Goal: Transaction & Acquisition: Book appointment/travel/reservation

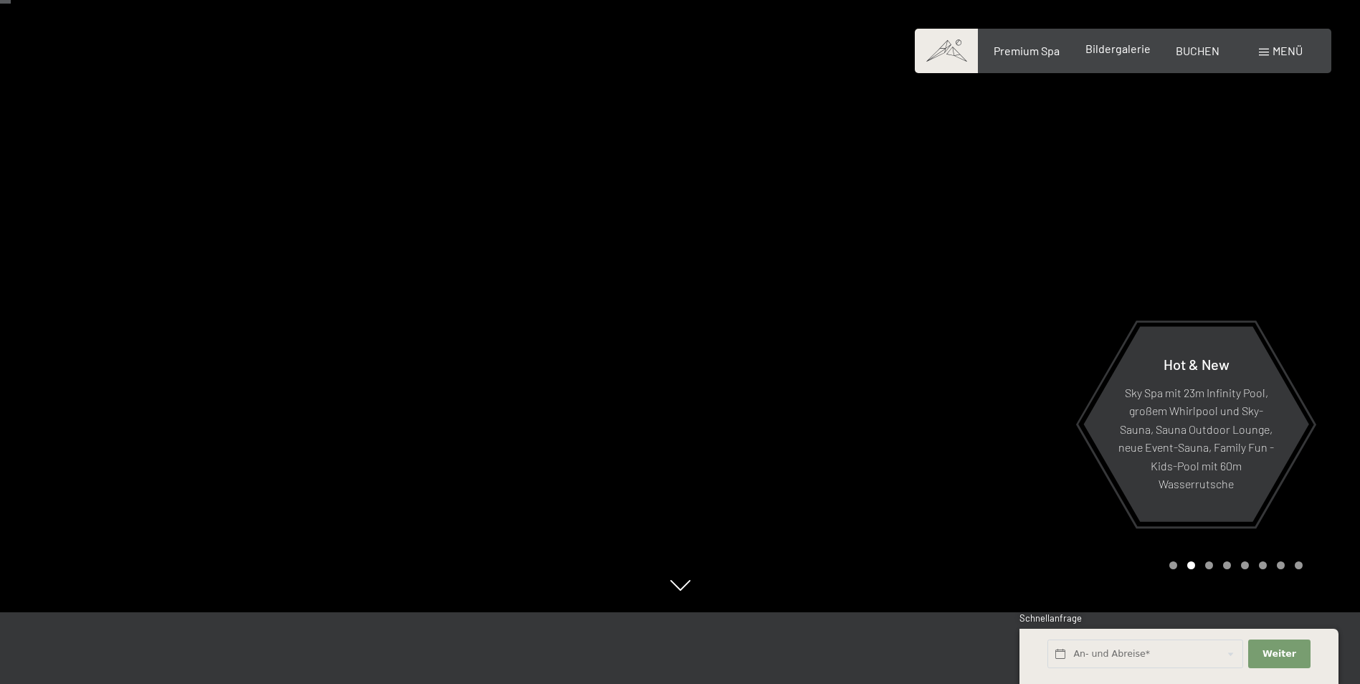
click at [1095, 50] on span "Bildergalerie" at bounding box center [1117, 49] width 65 height 14
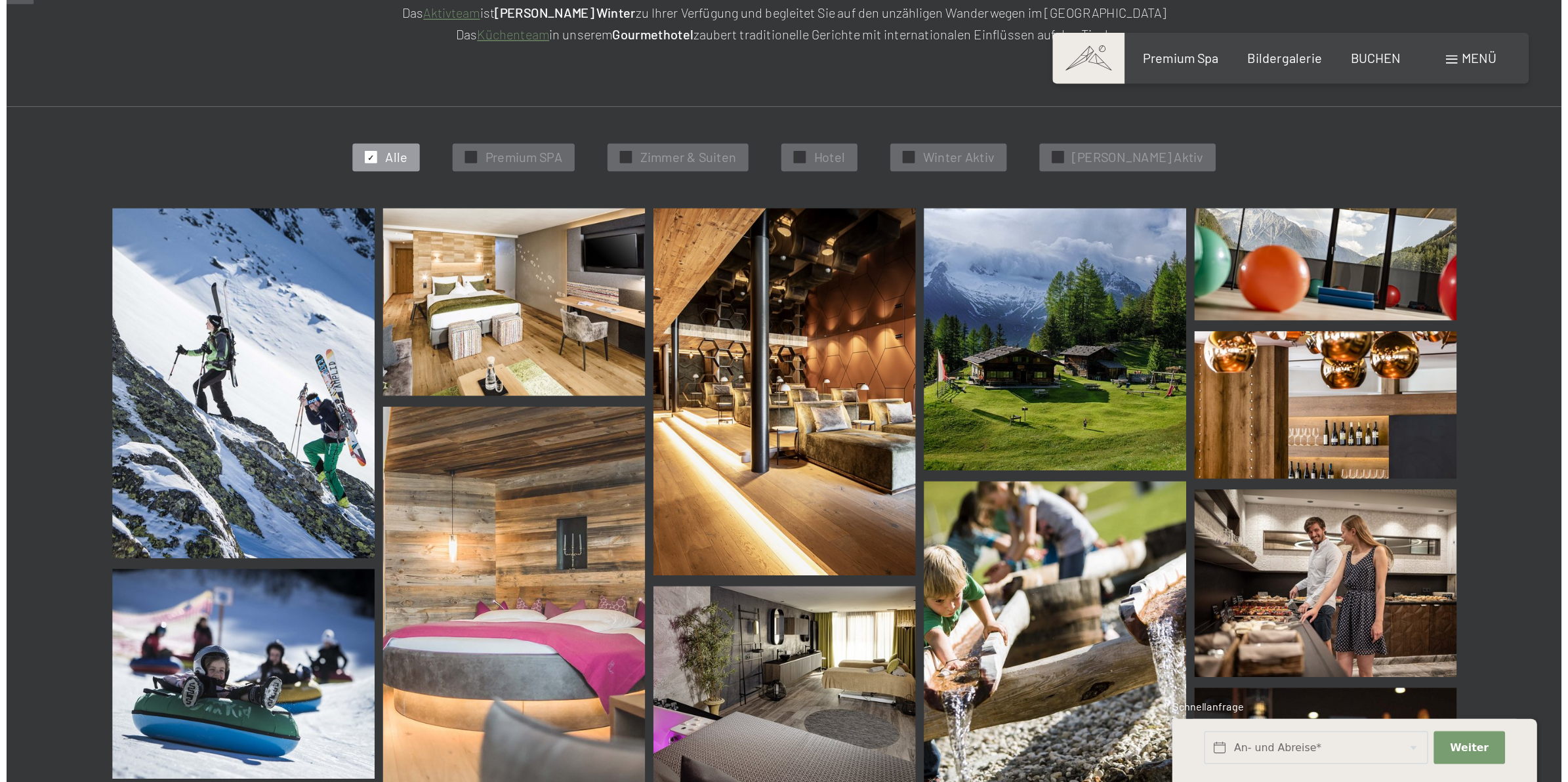
scroll to position [197, 0]
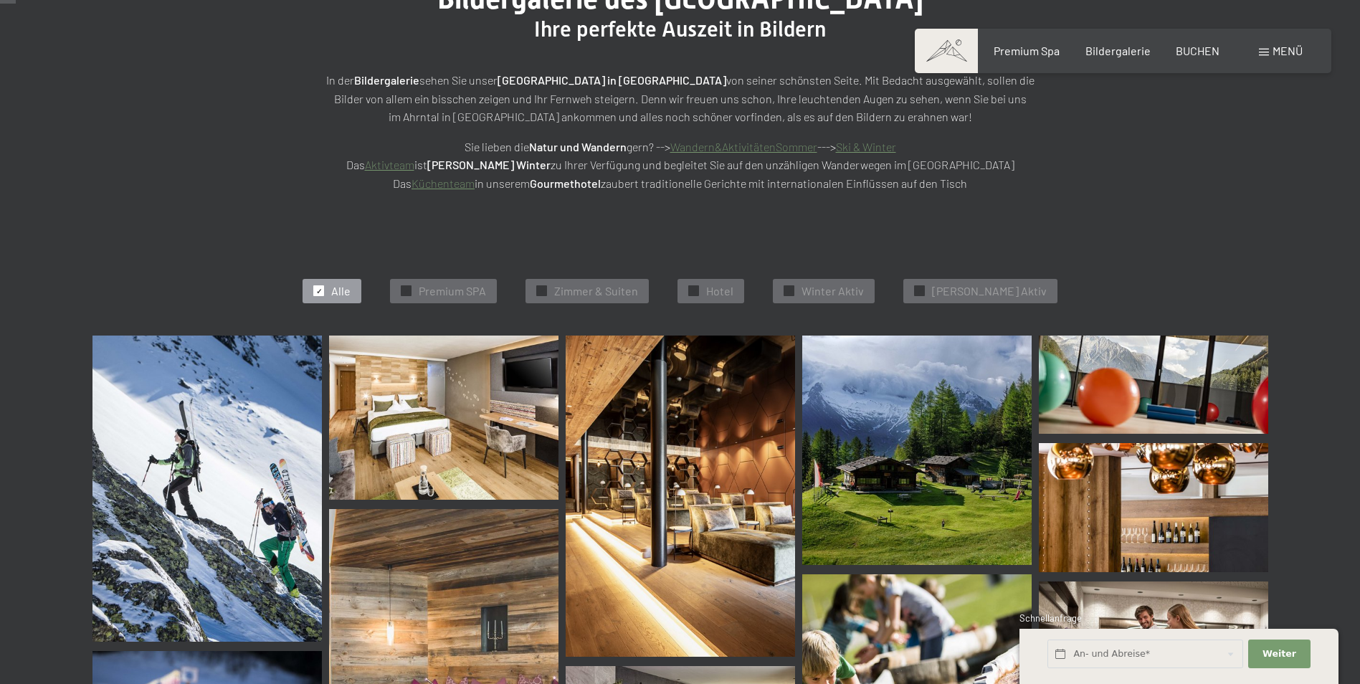
click at [788, 224] on div "Bildergalerie des Hotel Schwarzenstein Luttach Ihre perfekte Auszeit in Bildern…" at bounding box center [680, 87] width 1360 height 318
click at [1268, 49] on span at bounding box center [1264, 52] width 10 height 7
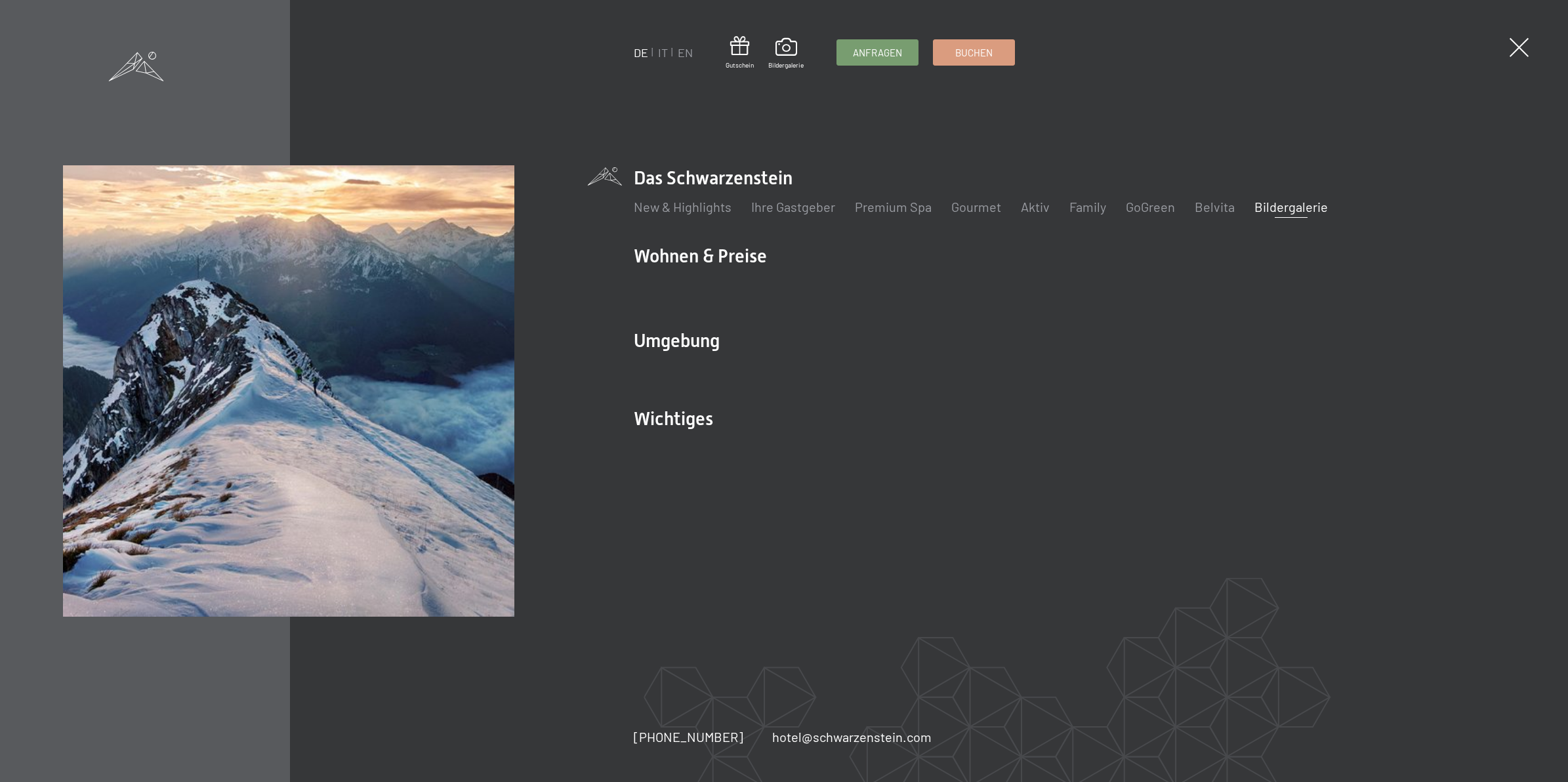
click at [130, 68] on span at bounding box center [136, 67] width 55 height 29
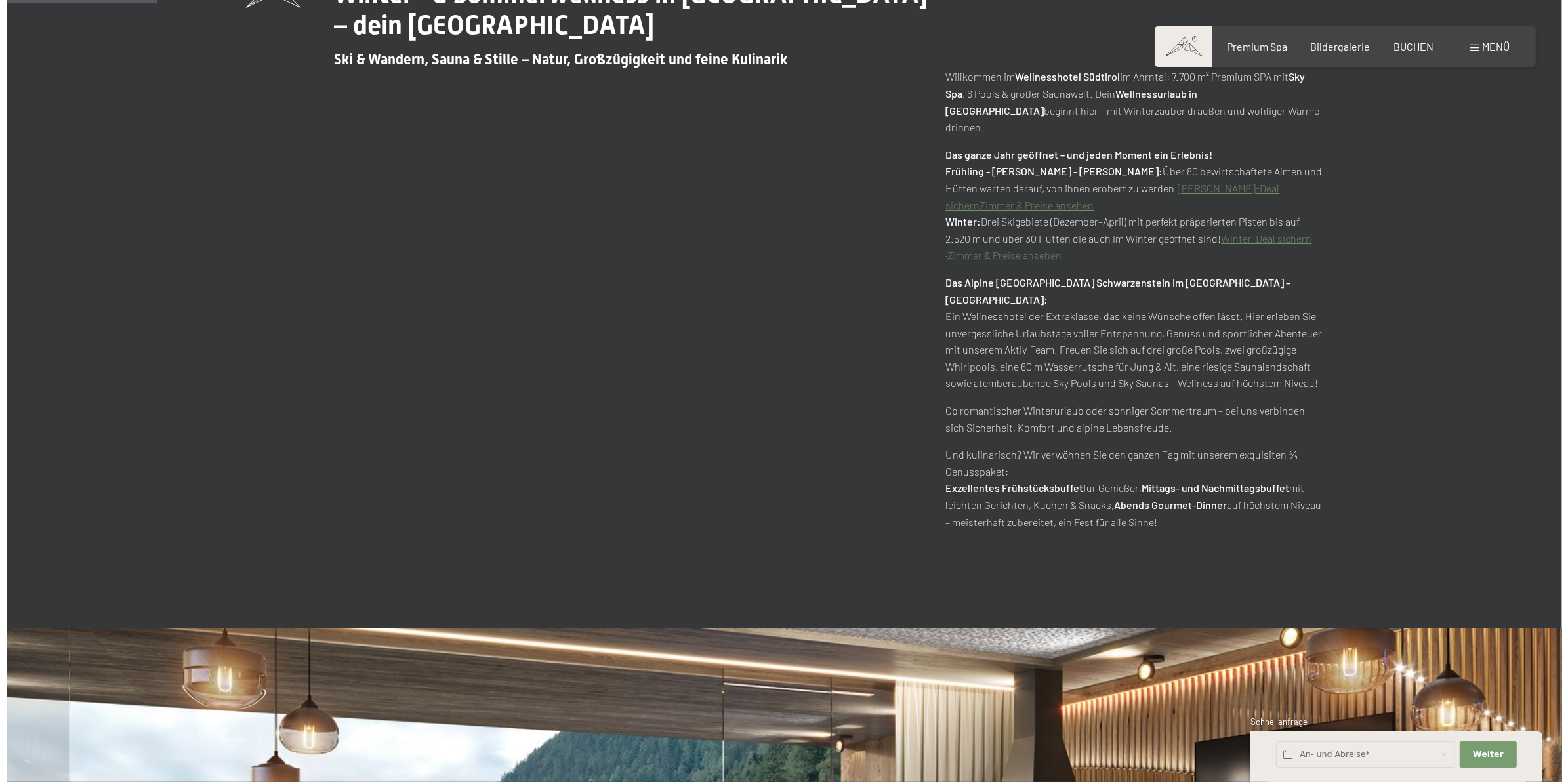
scroll to position [246, 0]
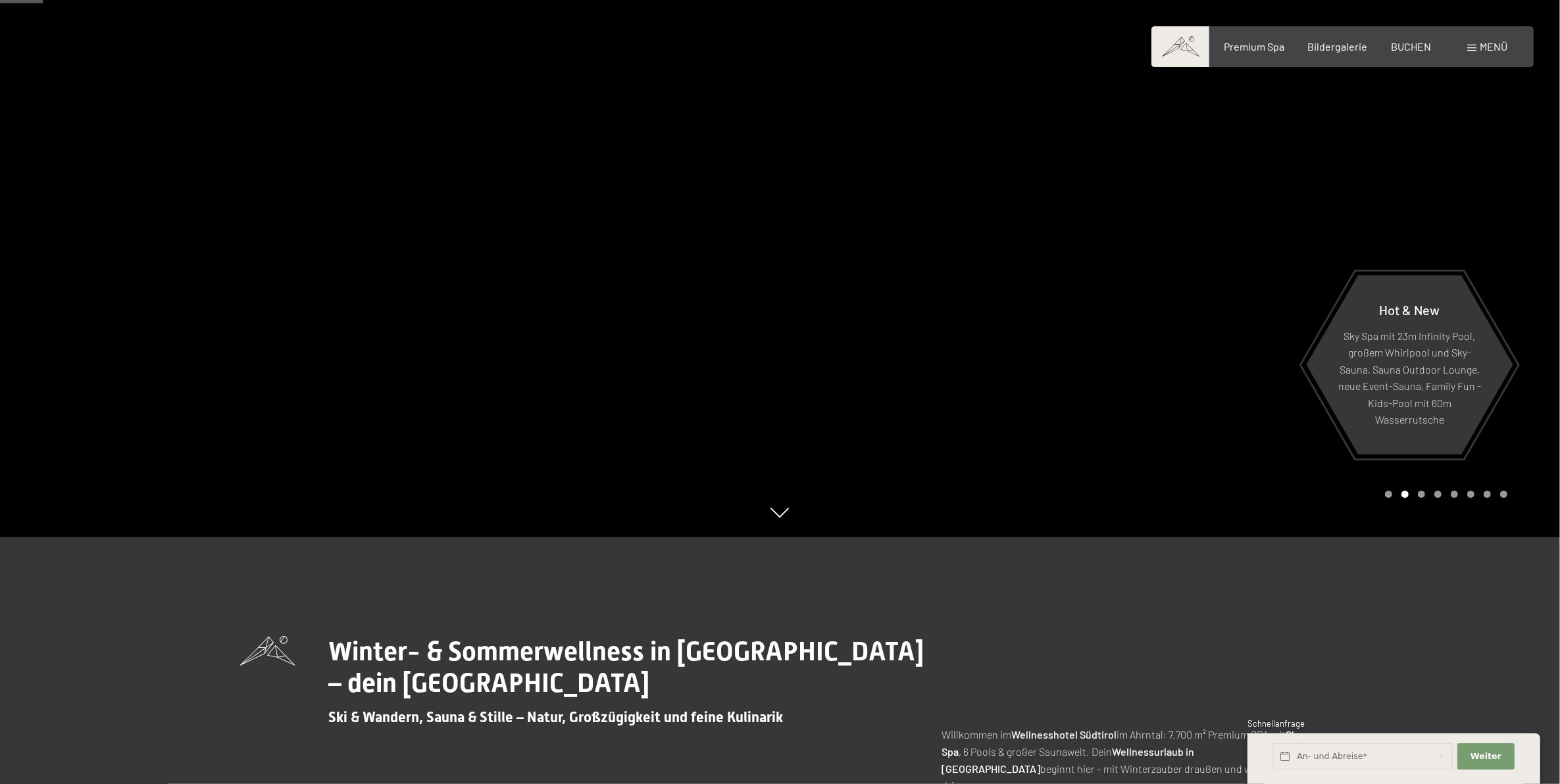
click at [1466, 41] on div "Buchen Anfragen Premium Spa Bildergalerie BUCHEN Menü DE IT EN Gutschein Bilder…" at bounding box center [1342, 47] width 330 height 15
click at [1478, 43] on div "Menü" at bounding box center [1487, 47] width 40 height 15
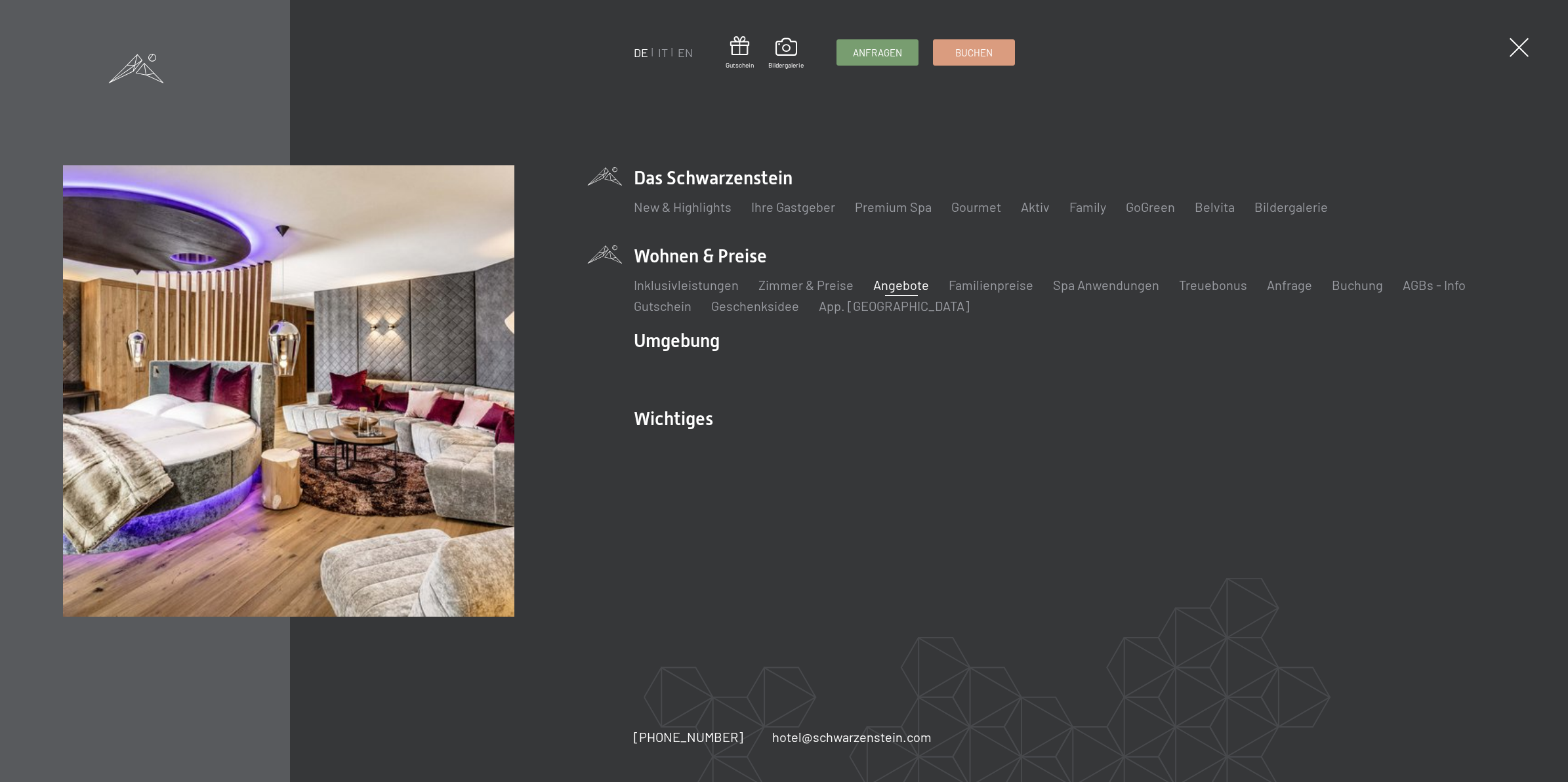
click at [891, 279] on link "Angebote" at bounding box center [901, 284] width 56 height 16
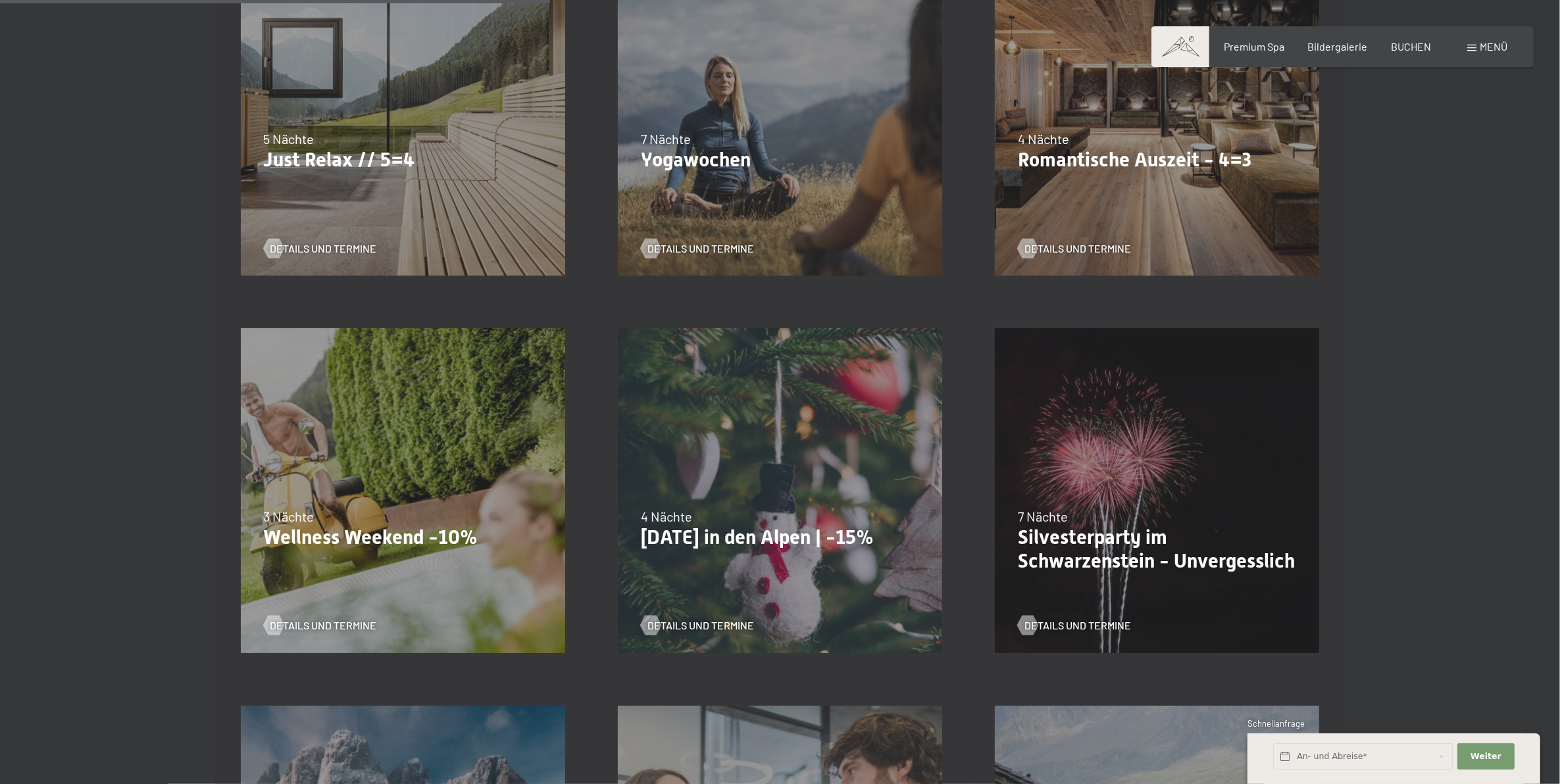
scroll to position [823, 0]
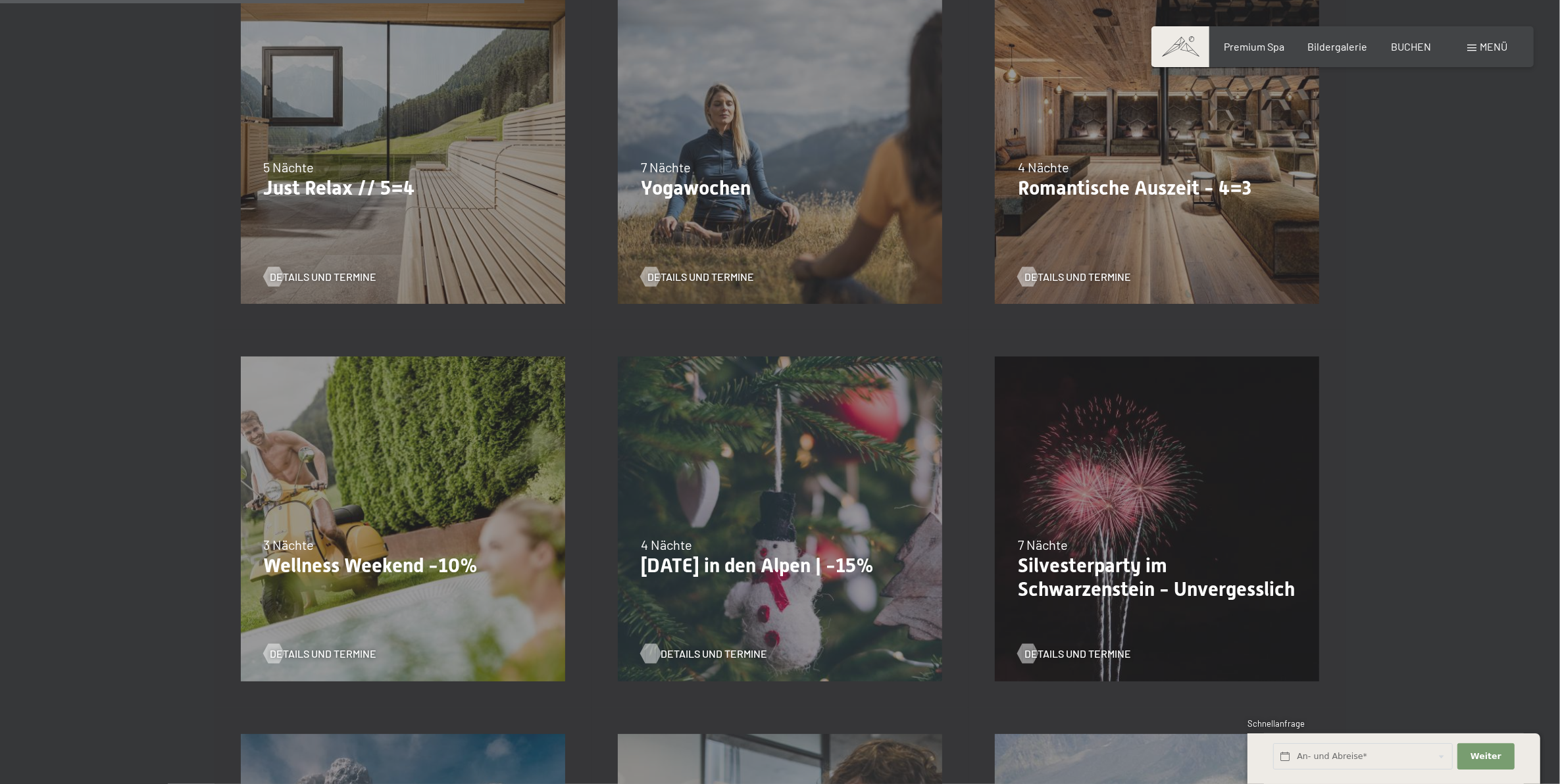
click at [698, 653] on span "Details und Termine" at bounding box center [714, 655] width 107 height 15
click at [1099, 655] on span "Details und Termine" at bounding box center [1091, 655] width 107 height 15
